Goal: Download file/media

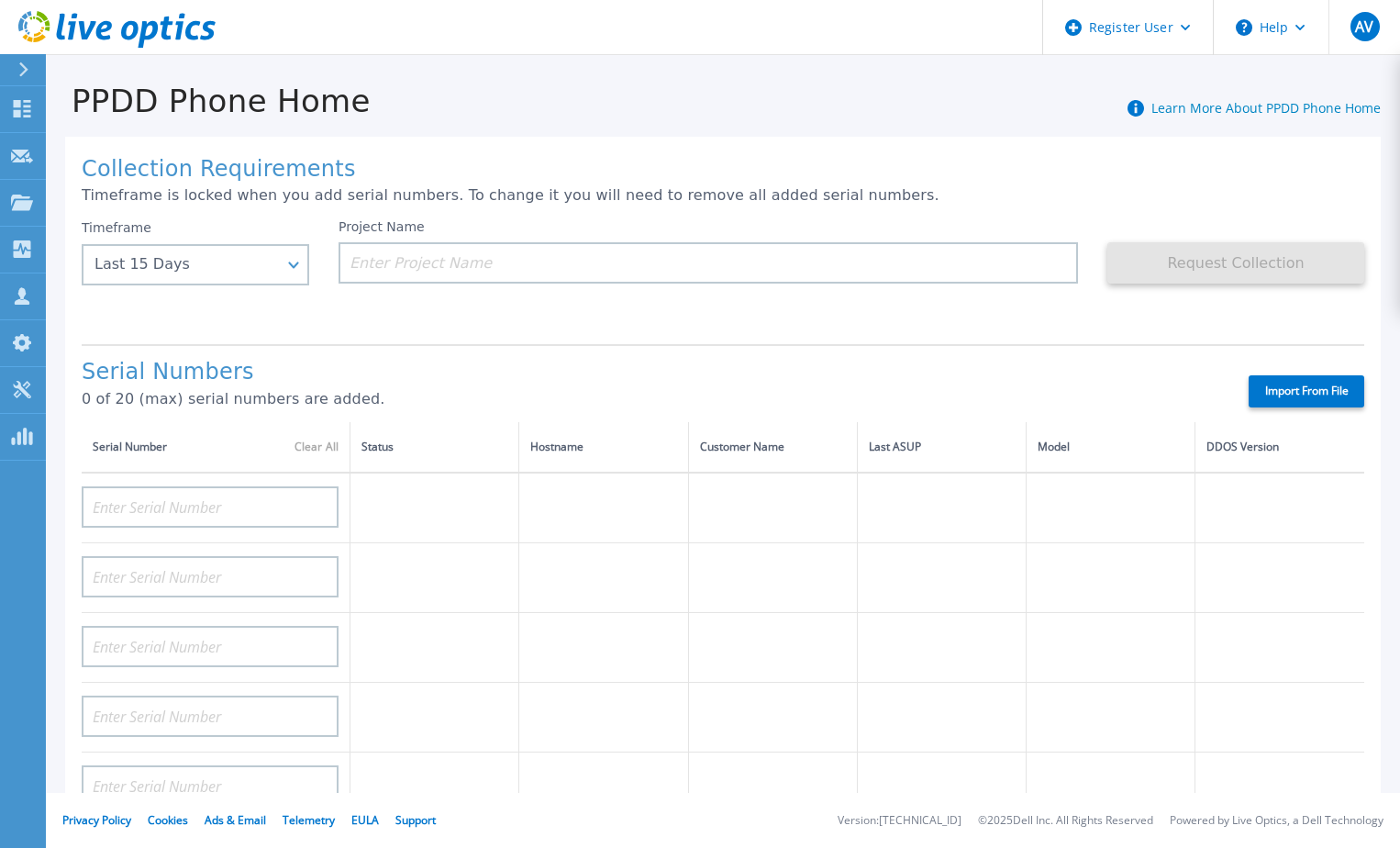
scroll to position [92, 0]
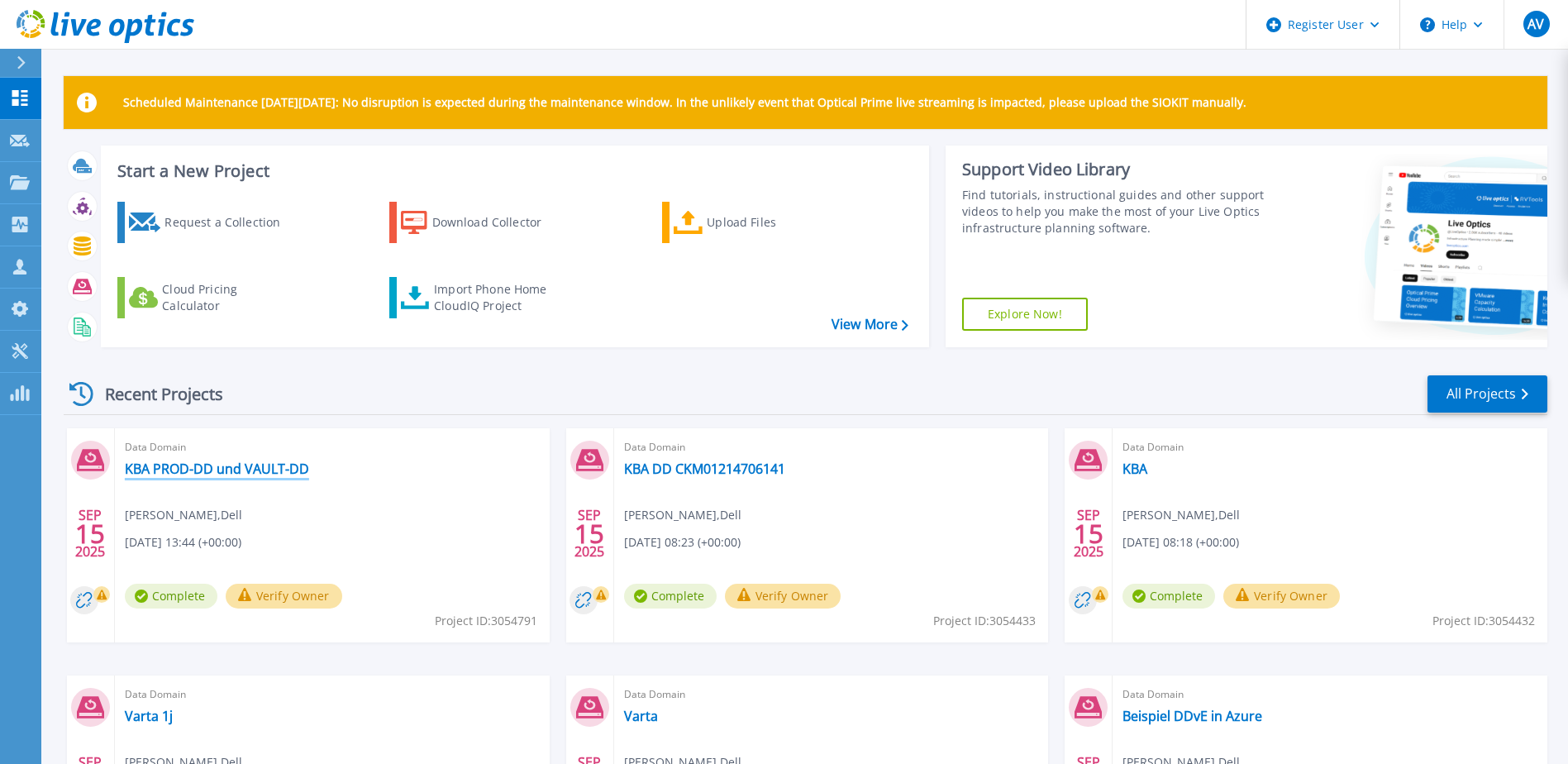
click at [186, 465] on link "KBA PROD-DD und VAULT-DD" at bounding box center [216, 468] width 184 height 17
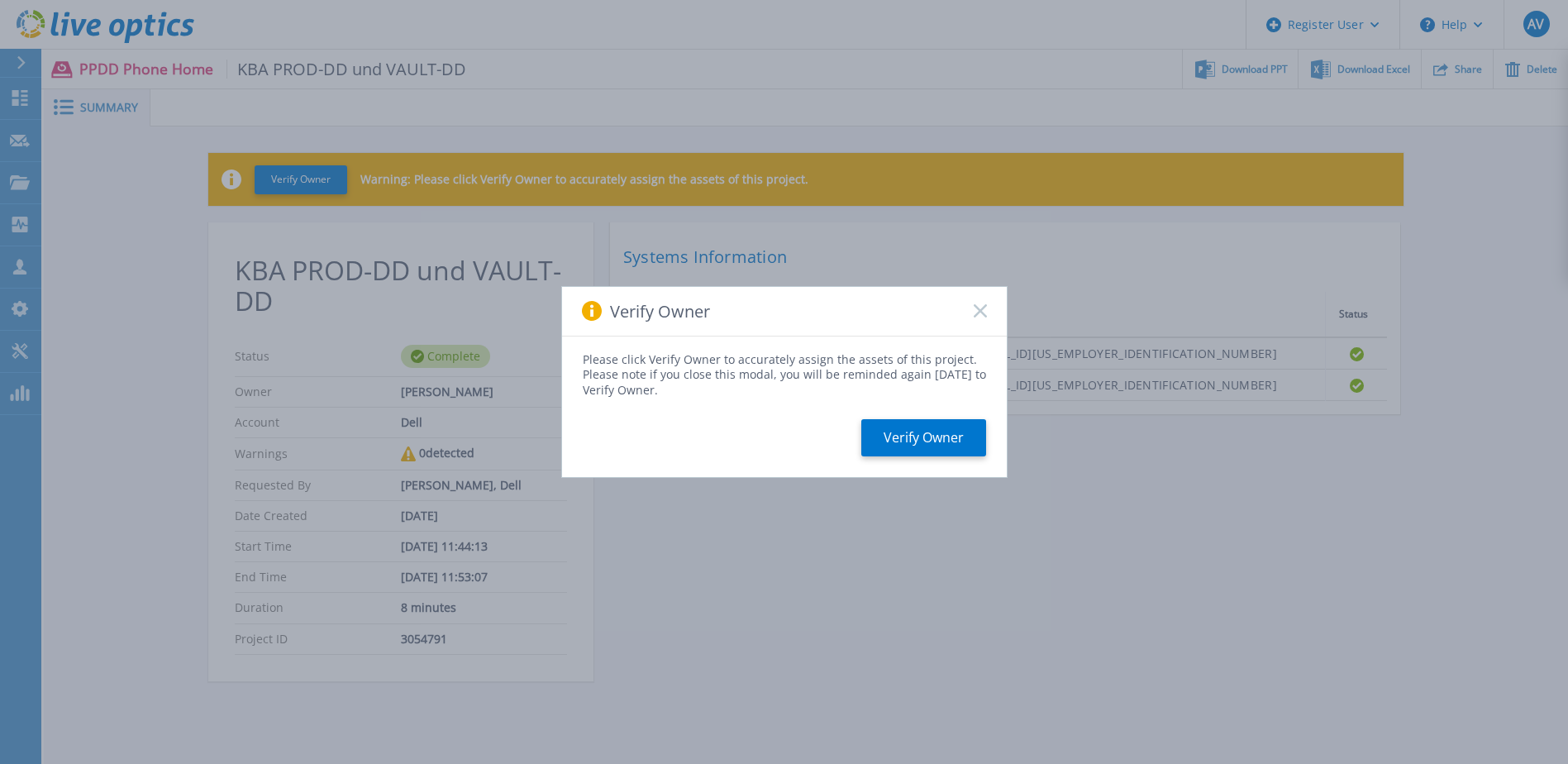
click at [981, 311] on rect at bounding box center [980, 311] width 14 height 14
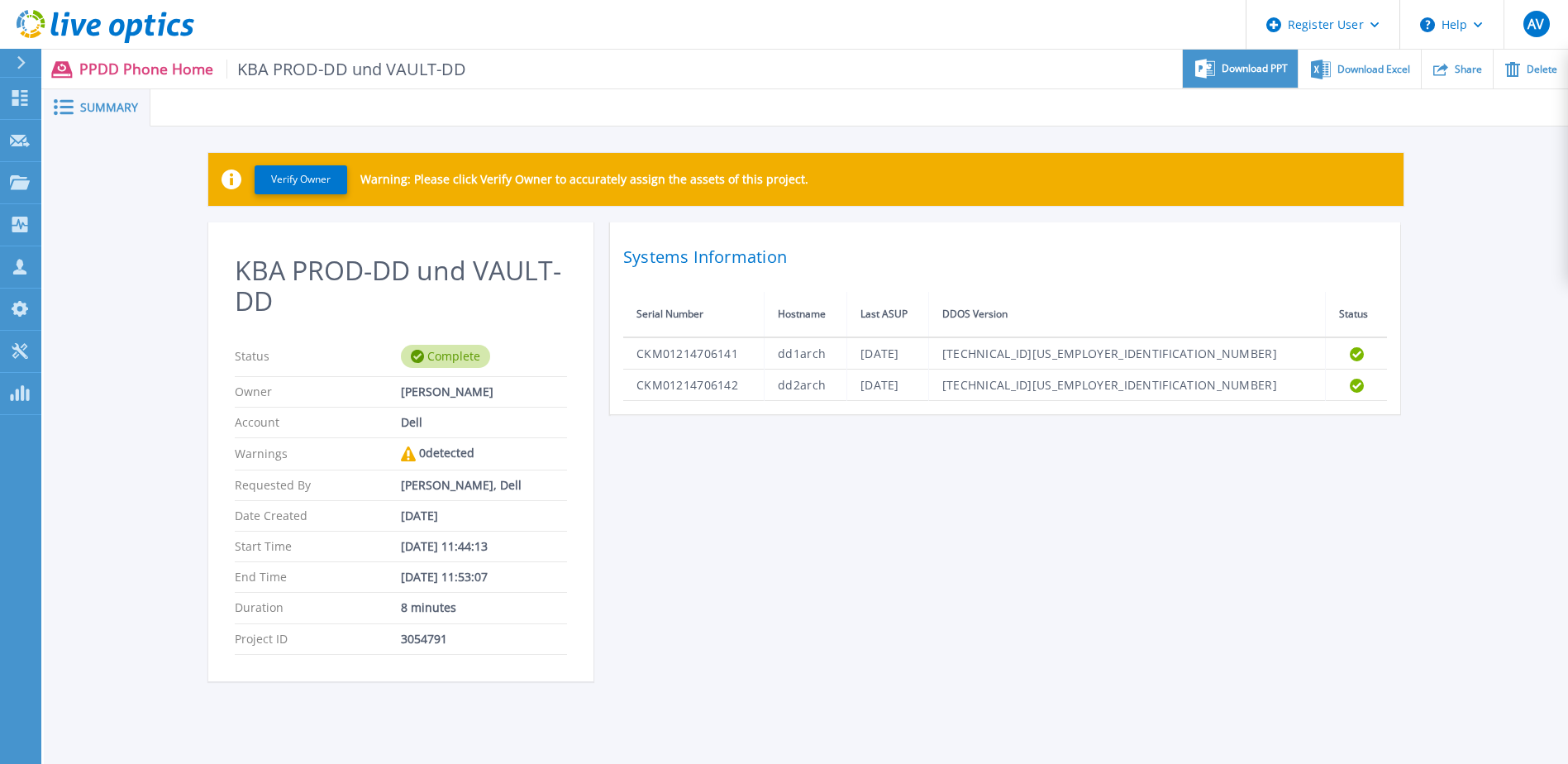
click at [1246, 71] on span "Download PPT" at bounding box center [1254, 68] width 66 height 10
